Goal: Task Accomplishment & Management: Use online tool/utility

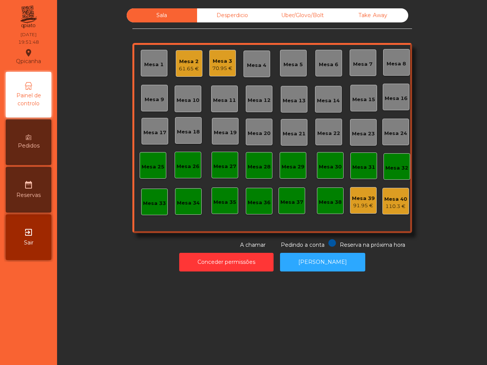
click at [185, 70] on div "61.65 €" at bounding box center [189, 69] width 20 height 8
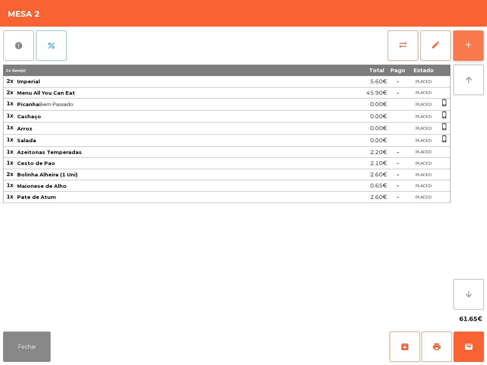
click at [468, 38] on button "add" at bounding box center [468, 45] width 30 height 30
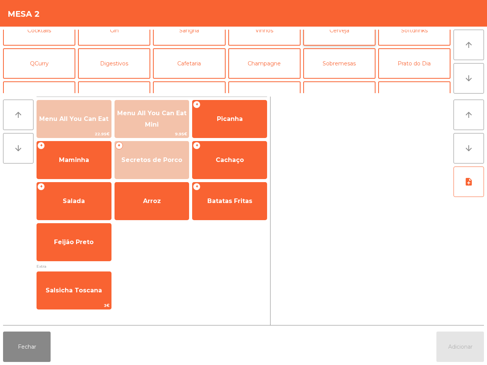
scroll to position [23, 0]
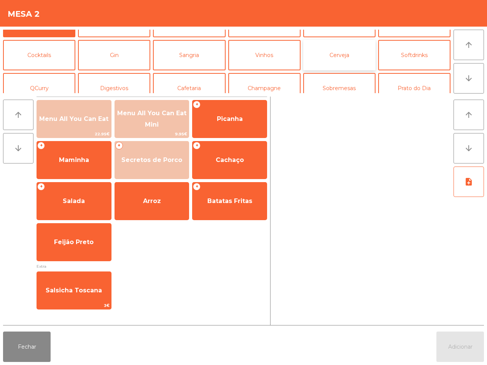
click at [348, 69] on button "Cerveja" at bounding box center [339, 55] width 72 height 30
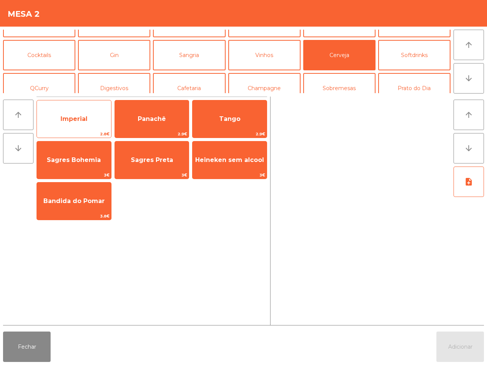
scroll to position [0, 0]
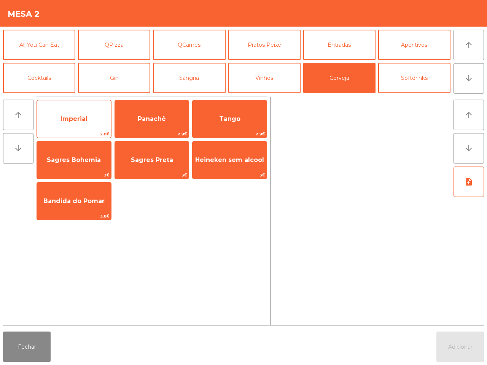
click at [76, 124] on span "Imperial" at bounding box center [74, 119] width 74 height 21
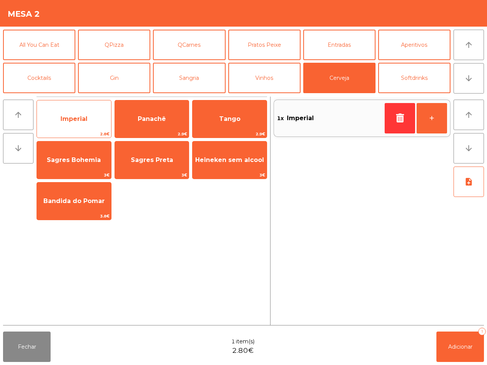
click at [76, 124] on span "Imperial" at bounding box center [74, 119] width 74 height 21
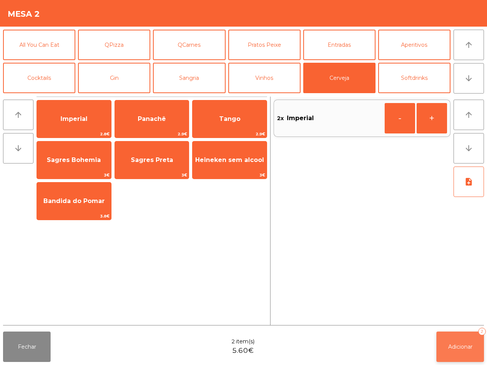
click at [443, 342] on button "Adicionar 2" at bounding box center [460, 347] width 48 height 30
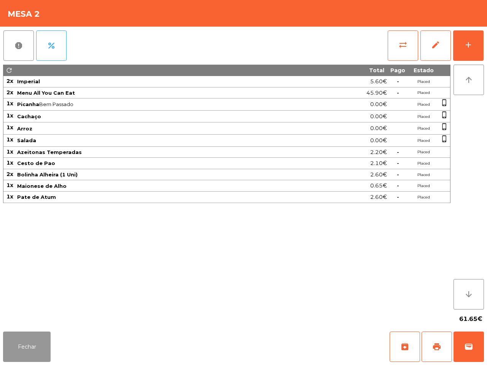
click at [33, 351] on button "Fechar" at bounding box center [27, 347] width 48 height 30
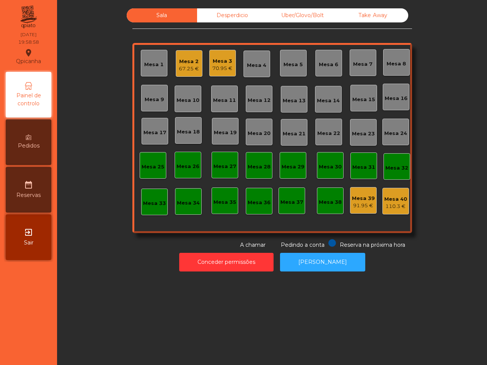
drag, startPoint x: 31, startPoint y: 327, endPoint x: 73, endPoint y: 357, distance: 51.7
click at [32, 348] on nav "Qpicanha location_on [DATE] 19:58:58 Painel de controlo Pedidos date_range Rese…" at bounding box center [28, 182] width 57 height 365
click at [360, 19] on div "Take Away" at bounding box center [373, 15] width 70 height 14
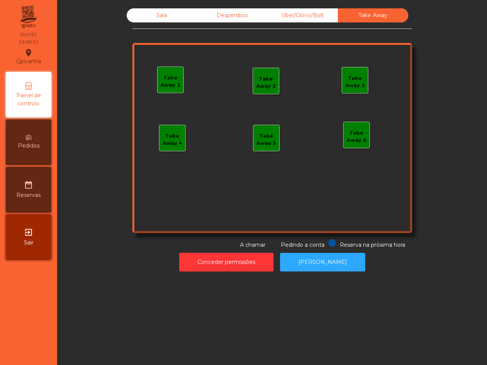
click at [164, 85] on div "Take Away 1" at bounding box center [170, 81] width 26 height 15
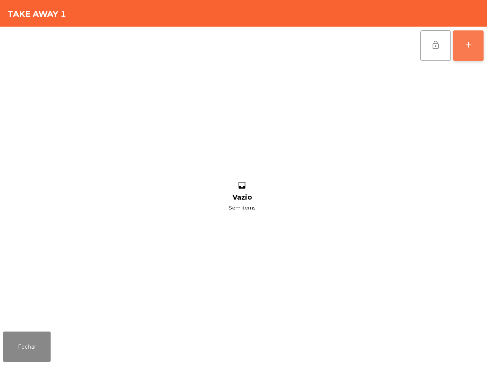
click at [478, 44] on button "add" at bounding box center [468, 45] width 30 height 30
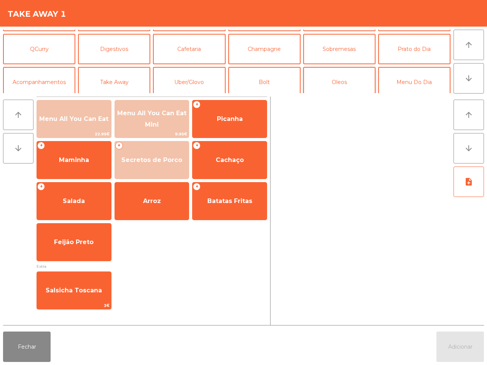
scroll to position [66, 0]
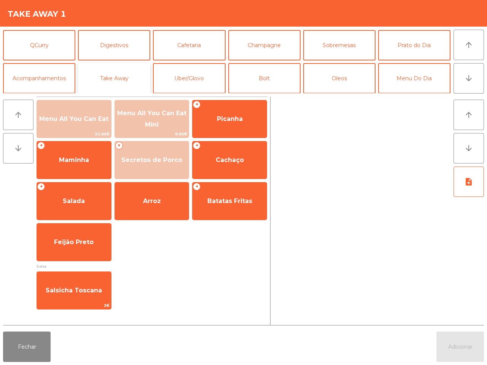
click at [99, 80] on button "Take Away" at bounding box center [114, 78] width 72 height 30
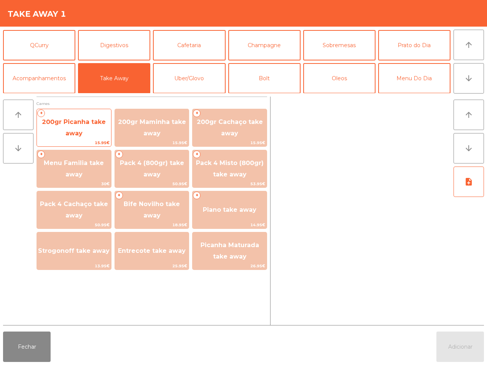
click at [89, 128] on span "200gr Picanha take away" at bounding box center [74, 128] width 74 height 32
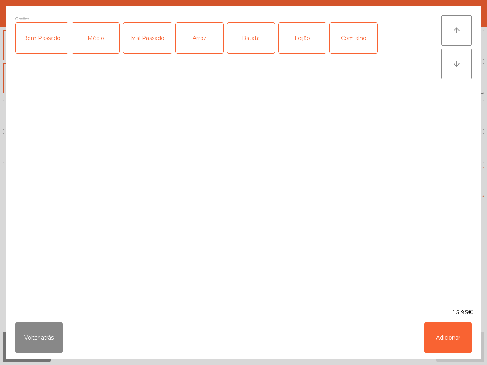
drag, startPoint x: 92, startPoint y: 46, endPoint x: 89, endPoint y: 50, distance: 4.9
click at [89, 50] on div "Médio" at bounding box center [96, 38] width 48 height 30
click at [346, 40] on div "Com alho" at bounding box center [354, 38] width 48 height 30
click at [202, 38] on div "Arroz" at bounding box center [200, 38] width 48 height 30
click at [257, 46] on div "Batata" at bounding box center [251, 38] width 48 height 30
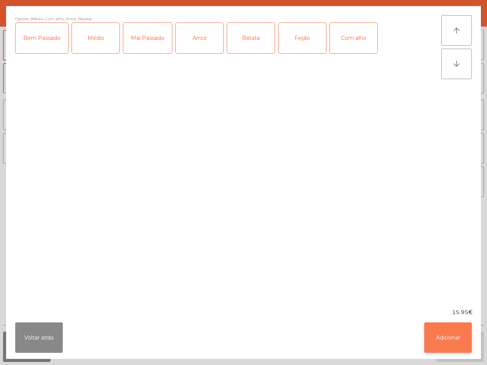
click at [456, 341] on button "Adicionar" at bounding box center [448, 337] width 48 height 30
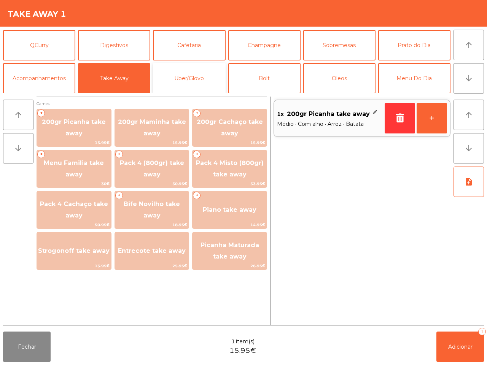
click at [200, 77] on button "Uber/Glovo" at bounding box center [189, 78] width 72 height 30
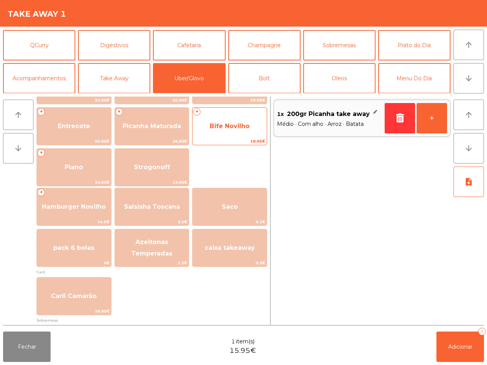
scroll to position [143, 0]
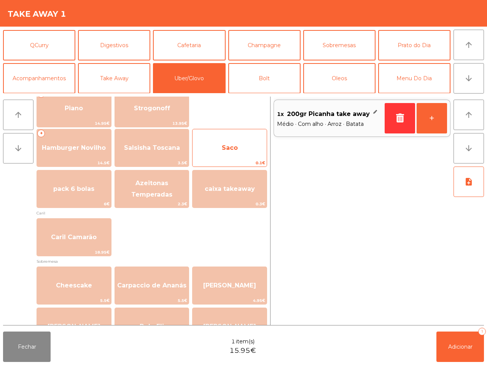
click at [234, 140] on span "Saco" at bounding box center [229, 148] width 74 height 21
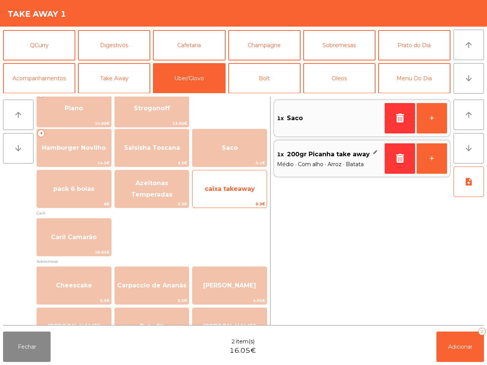
click at [238, 189] on span "caixa takeaway" at bounding box center [230, 188] width 50 height 7
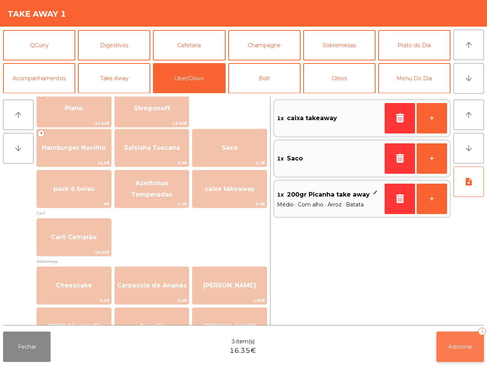
click at [459, 354] on button "Adicionar 3" at bounding box center [460, 347] width 48 height 30
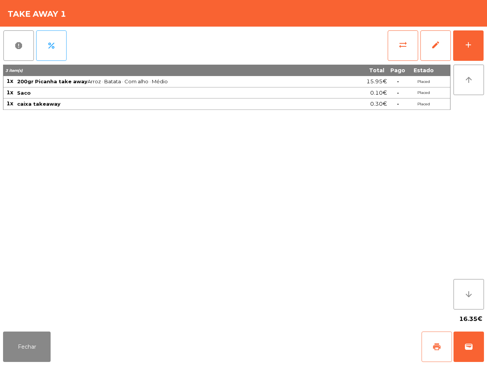
click at [431, 347] on button "print" at bounding box center [436, 347] width 30 height 30
drag, startPoint x: 486, startPoint y: 341, endPoint x: 470, endPoint y: 345, distance: 17.0
click at [470, 345] on div "Fechar print wallet" at bounding box center [243, 346] width 487 height 36
click at [471, 346] on span "wallet" at bounding box center [468, 346] width 9 height 9
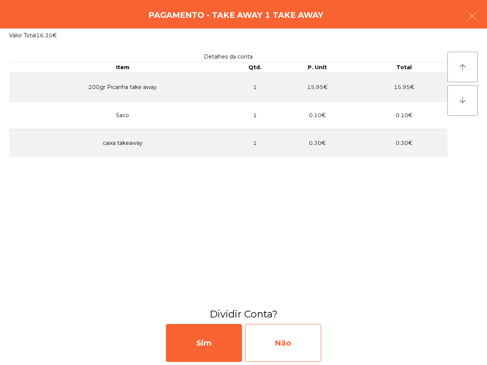
click at [319, 354] on div "Não" at bounding box center [283, 343] width 76 height 38
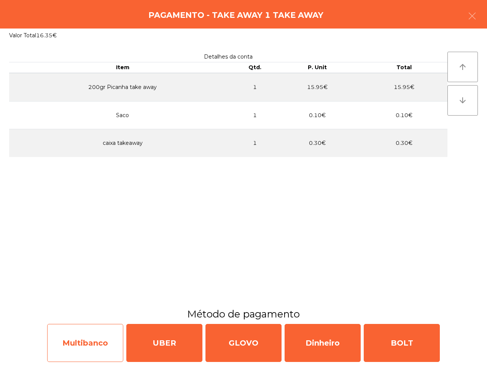
click at [105, 335] on div "Multibanco" at bounding box center [85, 343] width 76 height 38
select select "**"
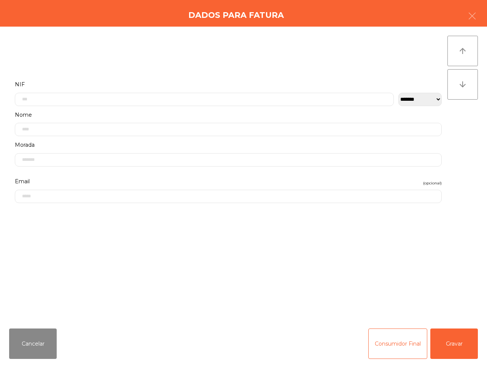
click at [104, 92] on div "**********" at bounding box center [228, 92] width 427 height 27
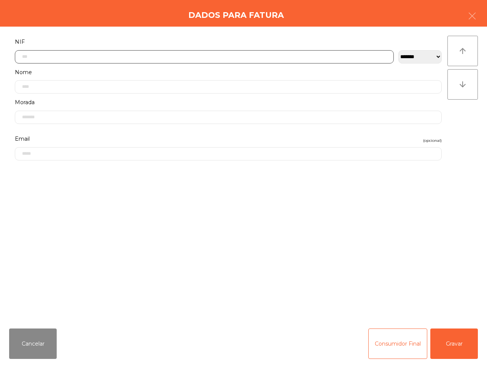
click at [98, 58] on input "text" at bounding box center [204, 56] width 379 height 13
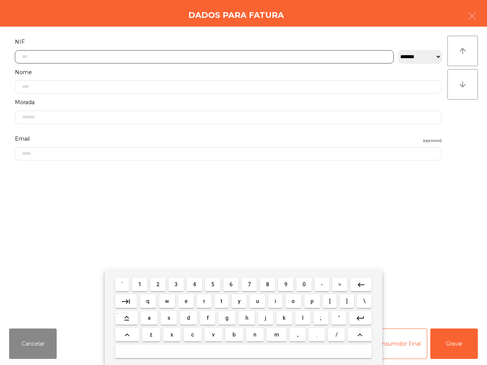
click at [210, 284] on button "5" at bounding box center [212, 285] width 15 height 14
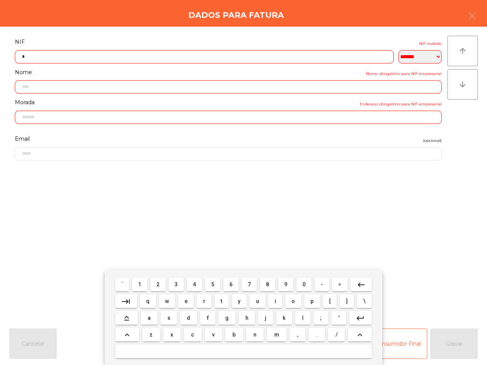
click at [303, 282] on span "0" at bounding box center [303, 284] width 3 height 6
click at [284, 283] on span "9" at bounding box center [285, 284] width 3 height 6
drag, startPoint x: 210, startPoint y: 281, endPoint x: 186, endPoint y: 288, distance: 25.7
click at [211, 281] on button "5" at bounding box center [212, 285] width 15 height 14
click at [162, 282] on button "2" at bounding box center [157, 285] width 15 height 14
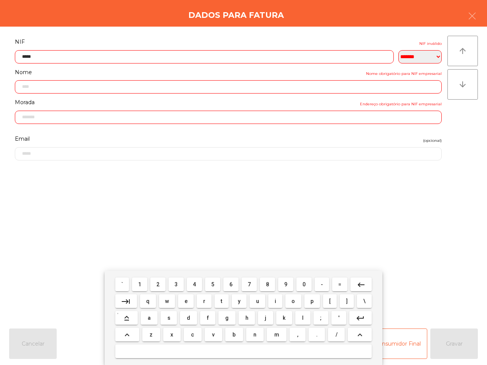
click at [284, 282] on span "9" at bounding box center [285, 284] width 3 height 6
click at [173, 285] on button "3" at bounding box center [175, 285] width 15 height 14
click at [197, 284] on button "4" at bounding box center [194, 285] width 15 height 14
click at [269, 284] on button "8" at bounding box center [267, 285] width 15 height 14
type input "*********"
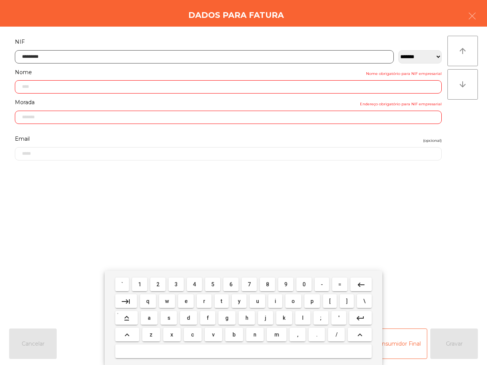
type input "**********"
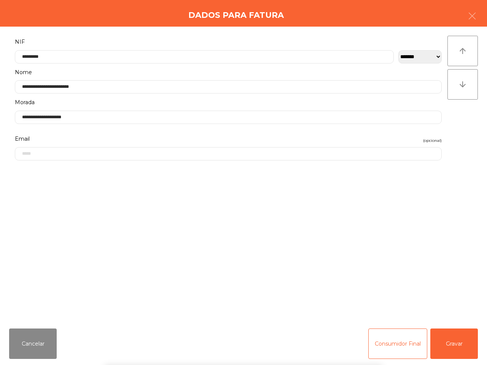
click at [451, 339] on div "` 1 2 3 4 5 6 7 8 9 0 - = keyboard_backspace keyboard_tab q w e r t y u i o p […" at bounding box center [243, 318] width 487 height 94
click at [456, 348] on button "Gravar" at bounding box center [454, 343] width 48 height 30
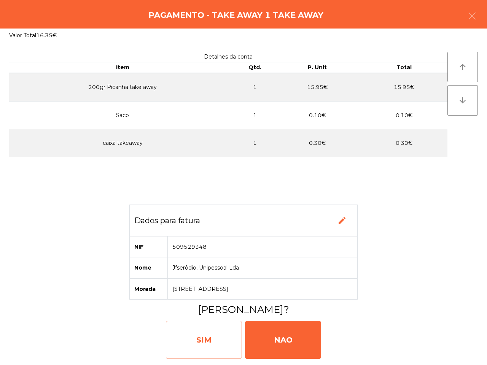
click at [188, 346] on div "SIM" at bounding box center [204, 340] width 76 height 38
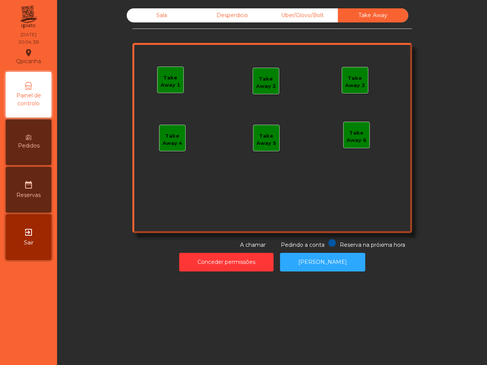
click at [189, 347] on div "Sala Desperdicio Uber/Glovo/Bolt Take Away Take Away 1 Take Away 2 Take Away 3 …" at bounding box center [272, 182] width 430 height 365
click at [173, 15] on div "Sala" at bounding box center [162, 15] width 70 height 14
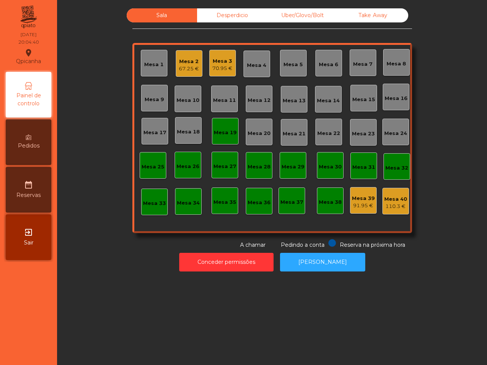
click at [214, 136] on div "Mesa 19" at bounding box center [225, 133] width 23 height 8
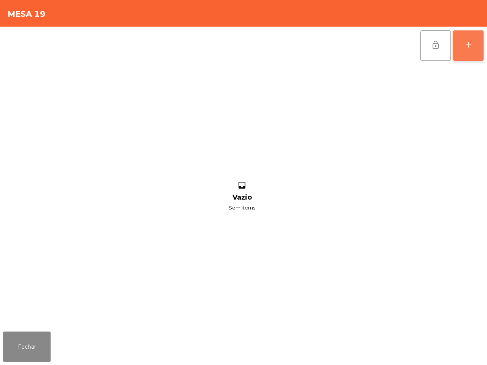
click at [473, 47] on button "add" at bounding box center [468, 45] width 30 height 30
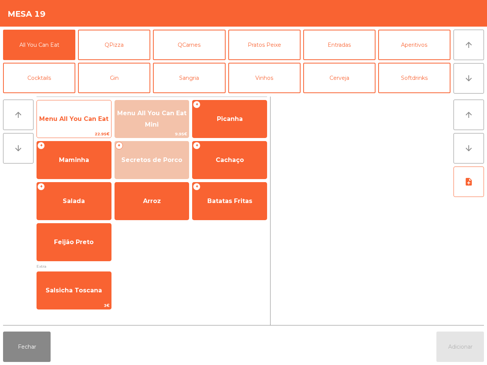
click at [80, 112] on span "Menu All You Can Eat" at bounding box center [74, 119] width 74 height 21
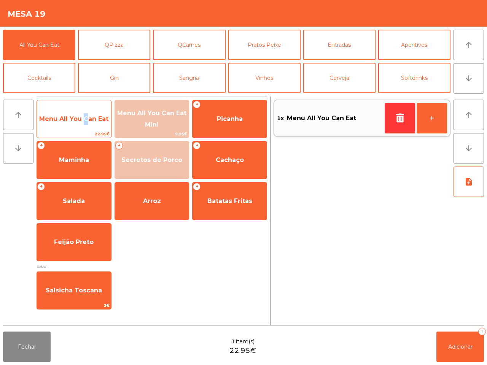
click at [80, 113] on span "Menu All You Can Eat" at bounding box center [74, 119] width 74 height 21
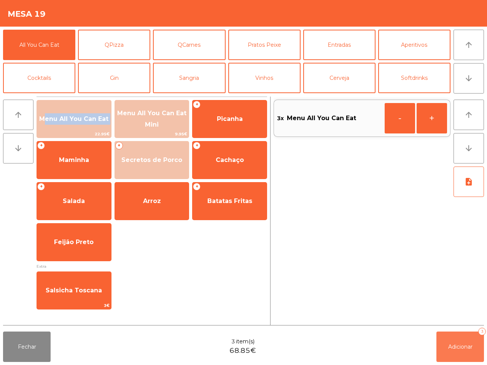
click at [443, 347] on button "Adicionar 3" at bounding box center [460, 347] width 48 height 30
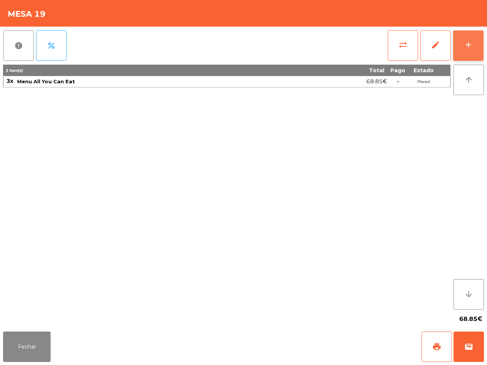
click at [470, 58] on button "add" at bounding box center [468, 45] width 30 height 30
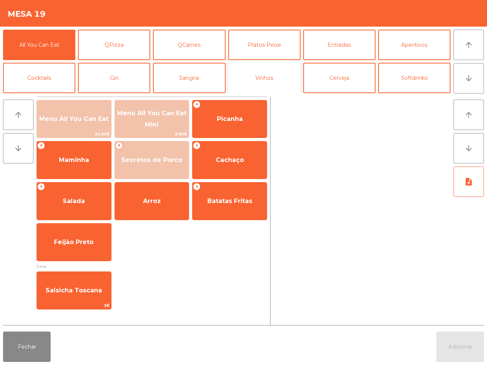
click at [274, 81] on button "Vinhos" at bounding box center [264, 78] width 72 height 30
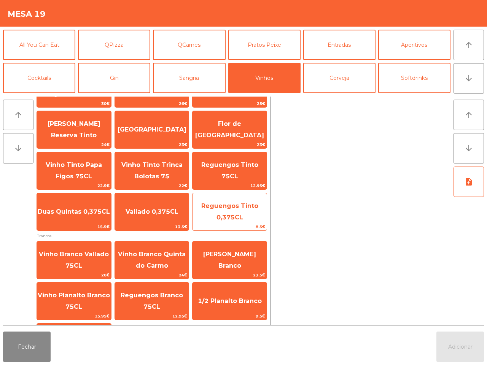
scroll to position [95, 0]
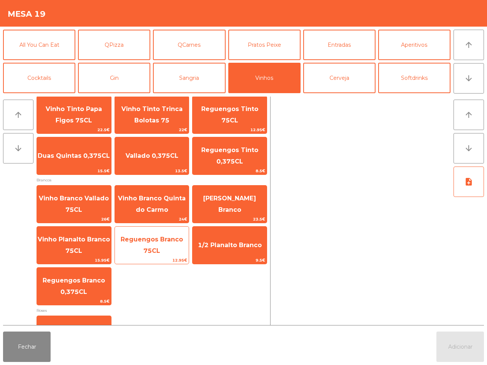
click at [166, 239] on span "Reguengos Branco 75CL" at bounding box center [152, 245] width 62 height 19
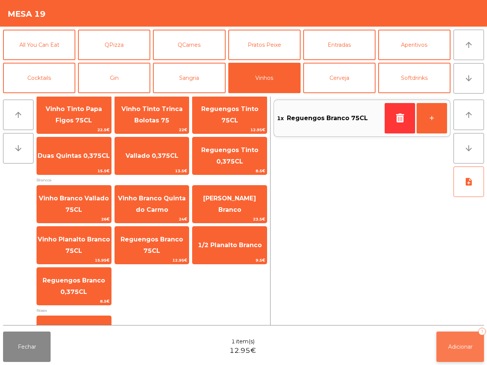
click at [460, 352] on button "Adicionar 1" at bounding box center [460, 347] width 48 height 30
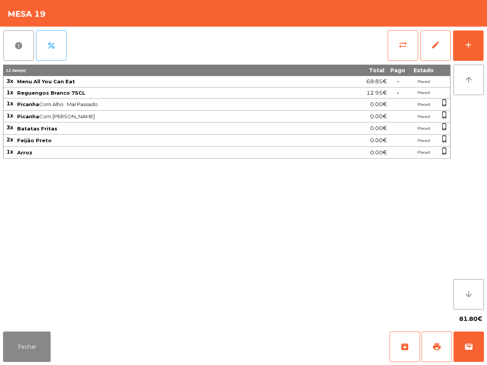
drag, startPoint x: 403, startPoint y: 200, endPoint x: 383, endPoint y: 206, distance: 20.8
click at [403, 200] on div "12 item(s) Total Pago Estado 3x Menu All You Can Eat 68.85€ - Placed 1x Regueng…" at bounding box center [226, 187] width 447 height 245
click at [386, 208] on div "12 item(s) Total Pago Estado 3x Menu All You Can Eat 68.85€ - Placed 1x Regueng…" at bounding box center [226, 187] width 447 height 245
click at [25, 360] on button "Fechar" at bounding box center [27, 347] width 48 height 30
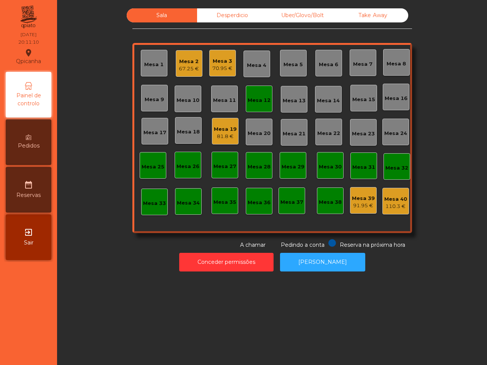
click at [151, 159] on div "Mesa 25" at bounding box center [153, 165] width 27 height 27
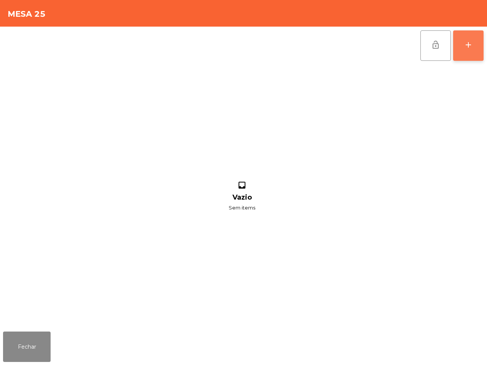
click at [462, 42] on button "add" at bounding box center [468, 45] width 30 height 30
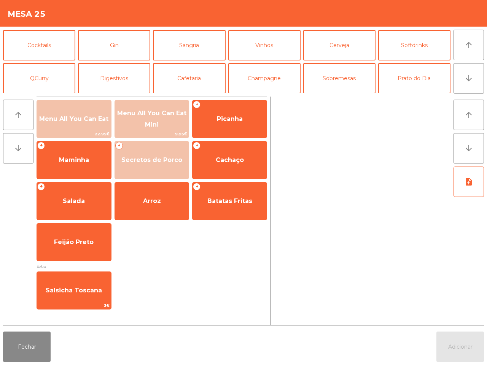
scroll to position [0, 0]
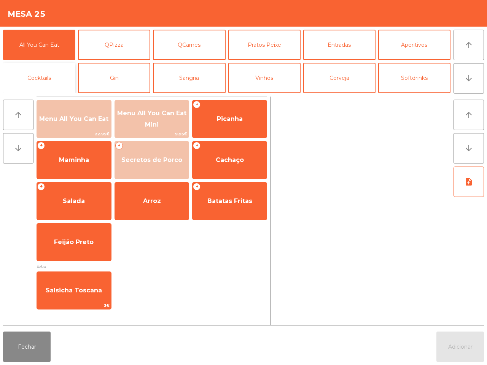
click at [48, 78] on button "Cocktails" at bounding box center [39, 78] width 72 height 30
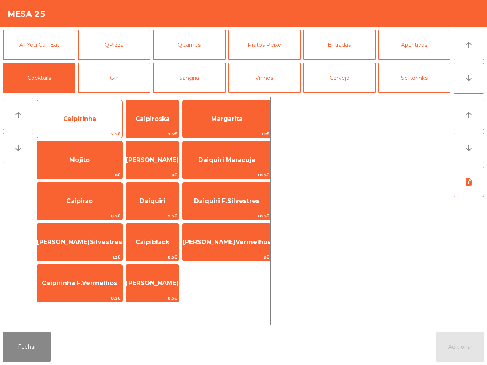
click at [77, 124] on span "Caipirinha" at bounding box center [79, 119] width 85 height 21
click at [78, 124] on span "Caipirinha" at bounding box center [79, 119] width 85 height 21
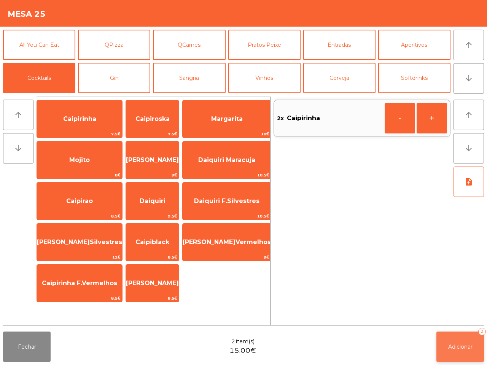
click at [462, 345] on span "Adicionar" at bounding box center [460, 346] width 24 height 7
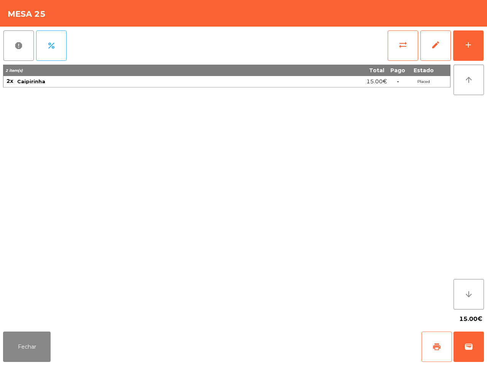
click at [430, 356] on button "print" at bounding box center [436, 347] width 30 height 30
click at [409, 355] on div "Fechar print wallet" at bounding box center [243, 346] width 487 height 36
click at [401, 50] on button "sync_alt" at bounding box center [402, 45] width 30 height 30
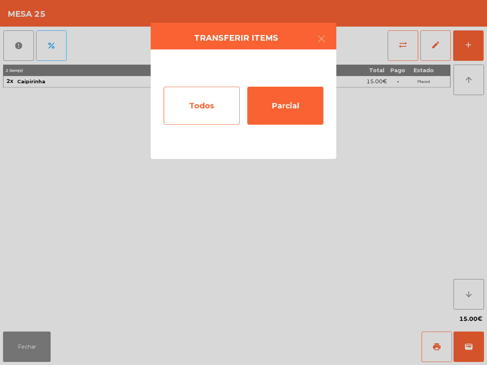
click at [210, 121] on div "Todos" at bounding box center [201, 106] width 76 height 38
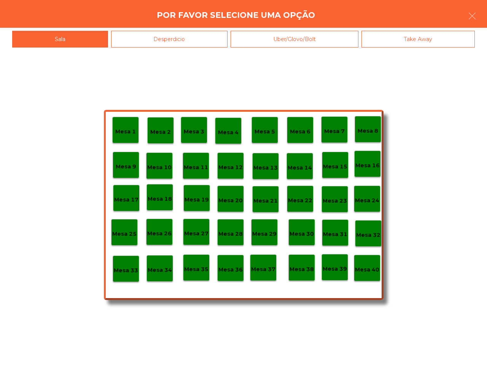
click at [369, 273] on p "Mesa 40" at bounding box center [367, 269] width 24 height 9
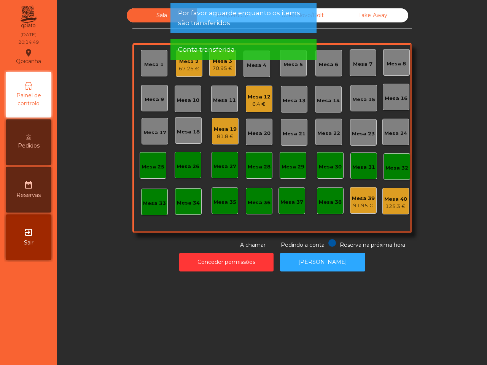
click at [255, 103] on div "6.4 €" at bounding box center [258, 104] width 23 height 8
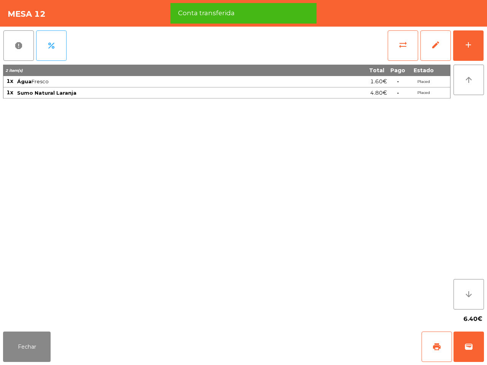
click at [33, 331] on div "Fechar print wallet" at bounding box center [243, 346] width 487 height 36
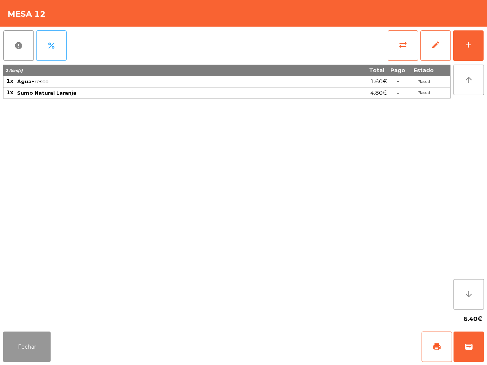
click at [20, 333] on button "Fechar" at bounding box center [27, 347] width 48 height 30
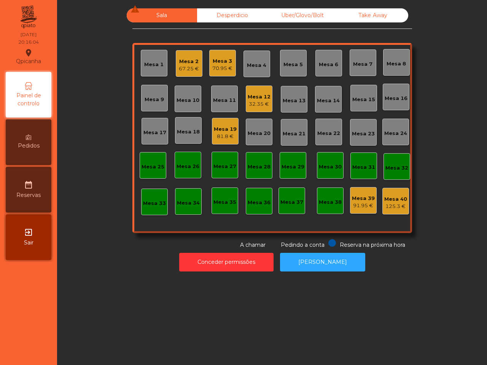
click at [19, 332] on nav "Qpicanha location_on [DATE] 20:16:04 Painel de controlo Pedidos date_range Rese…" at bounding box center [28, 182] width 57 height 365
click at [217, 74] on div "Mesa 3 70.95 €" at bounding box center [222, 63] width 27 height 27
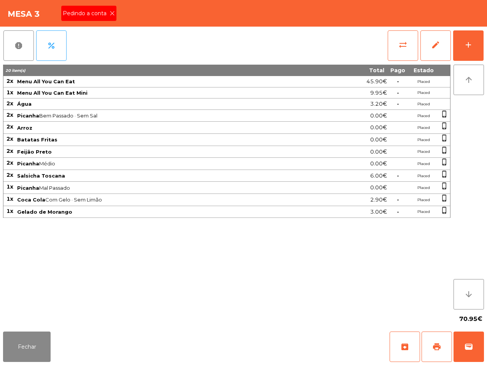
click at [109, 11] on icon at bounding box center [111, 13] width 5 height 5
click at [438, 351] on span "print" at bounding box center [436, 346] width 9 height 9
